Goal: Information Seeking & Learning: Learn about a topic

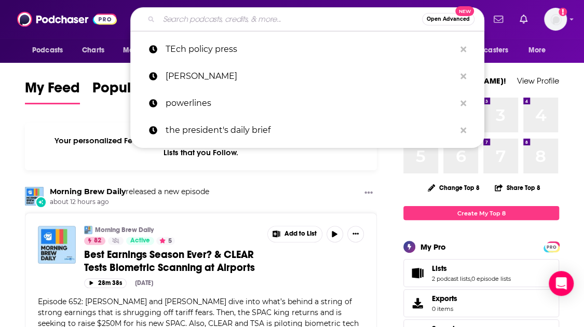
click at [178, 20] on input "Search podcasts, credits, & more..." at bounding box center [290, 19] width 263 height 17
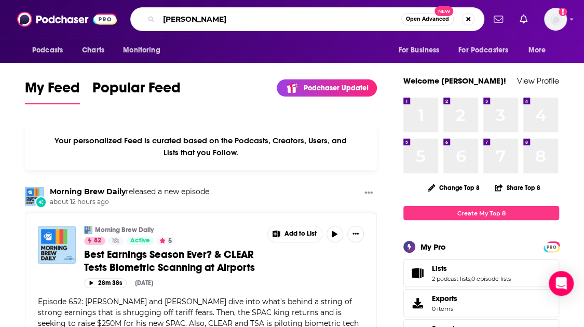
type input "[PERSON_NAME]"
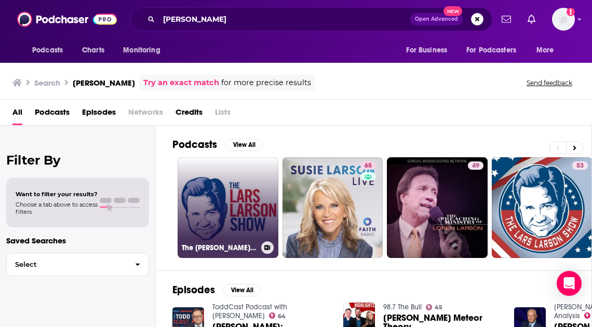
click at [210, 183] on link "The [PERSON_NAME] Show Interviews" at bounding box center [228, 207] width 101 height 101
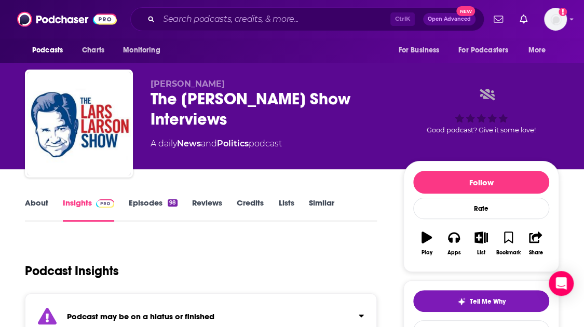
click at [77, 201] on link "Insights" at bounding box center [88, 210] width 51 height 24
click at [179, 20] on input "Search podcasts, credits, & more..." at bounding box center [275, 19] width 232 height 17
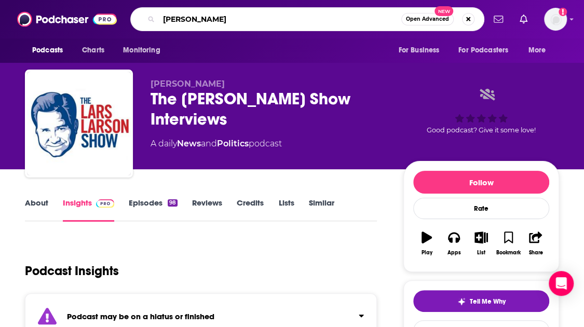
type input "[PERSON_NAME]"
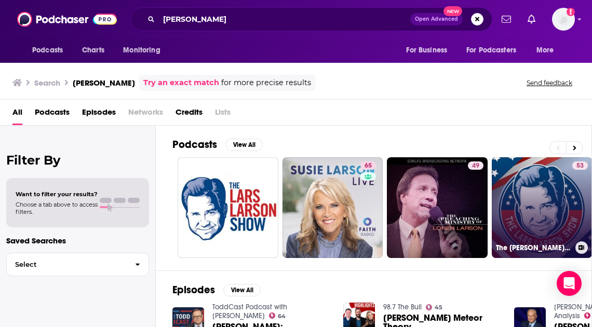
click at [530, 223] on link "53 The [PERSON_NAME] Show National Podcast" at bounding box center [542, 207] width 101 height 101
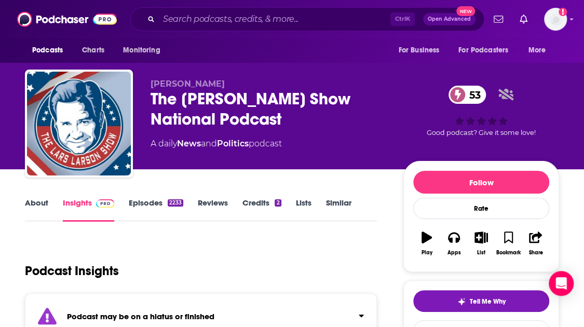
click at [74, 207] on link "Insights" at bounding box center [88, 210] width 51 height 24
